Goal: Transaction & Acquisition: Register for event/course

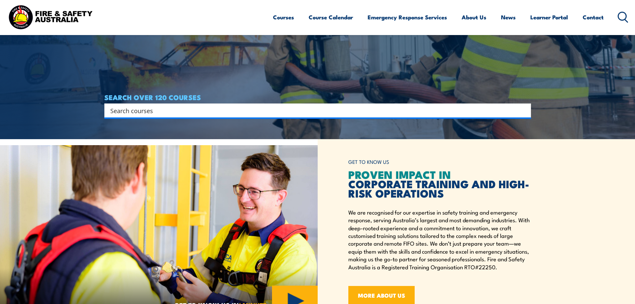
scroll to position [167, 0]
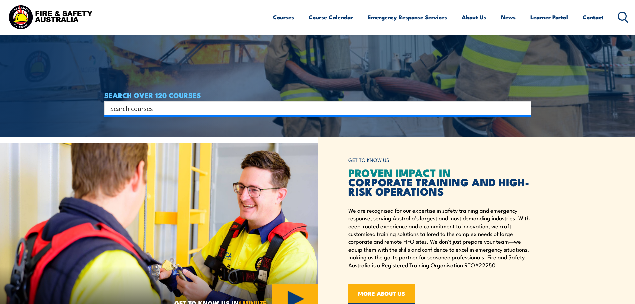
click at [176, 110] on input "Search input" at bounding box center [313, 108] width 406 height 10
type input "working at hieghts"
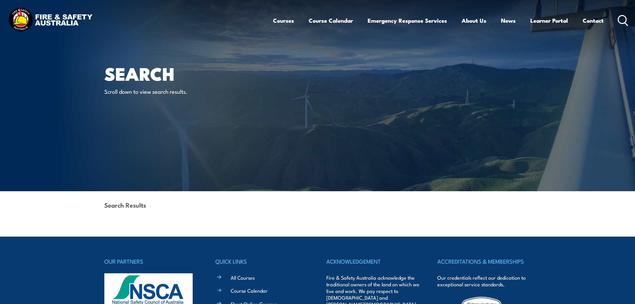
click at [621, 18] on icon at bounding box center [623, 20] width 11 height 11
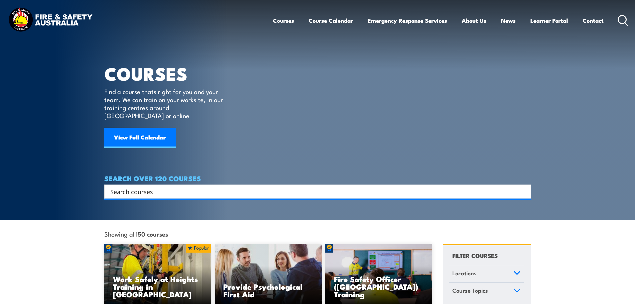
click at [169, 186] on input "Search input" at bounding box center [313, 191] width 406 height 10
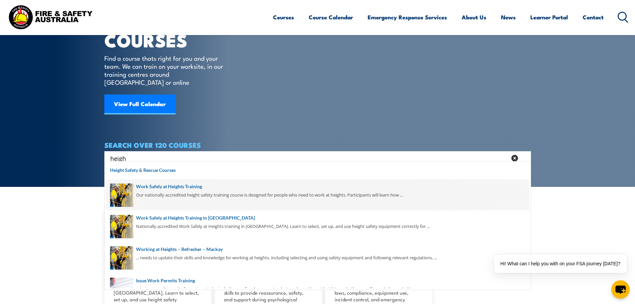
type input "heigh"
click at [177, 190] on span at bounding box center [317, 194] width 423 height 31
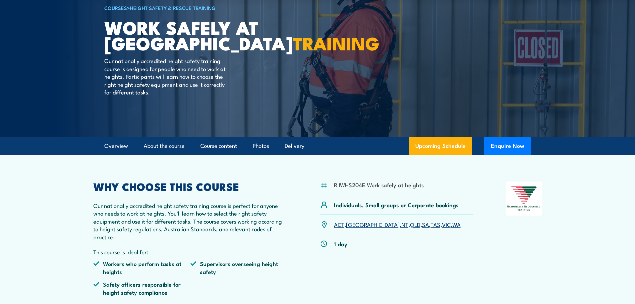
scroll to position [67, 0]
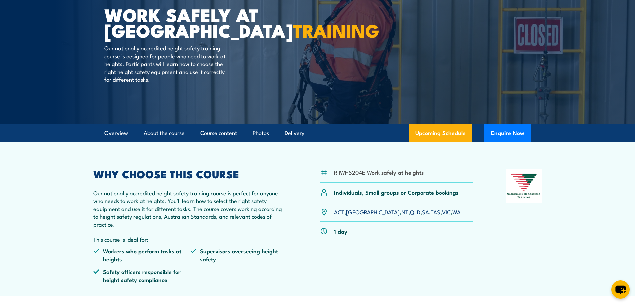
click at [401, 213] on link "NT" at bounding box center [404, 211] width 7 height 8
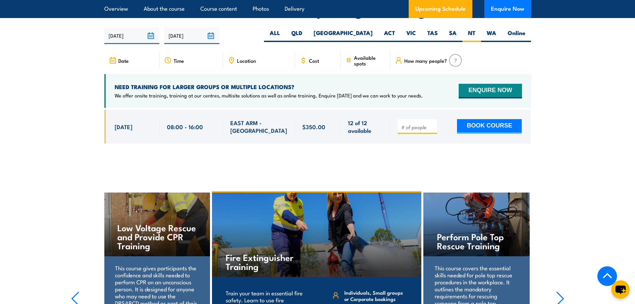
scroll to position [1060, 0]
